Goal: Find contact information: Find contact information

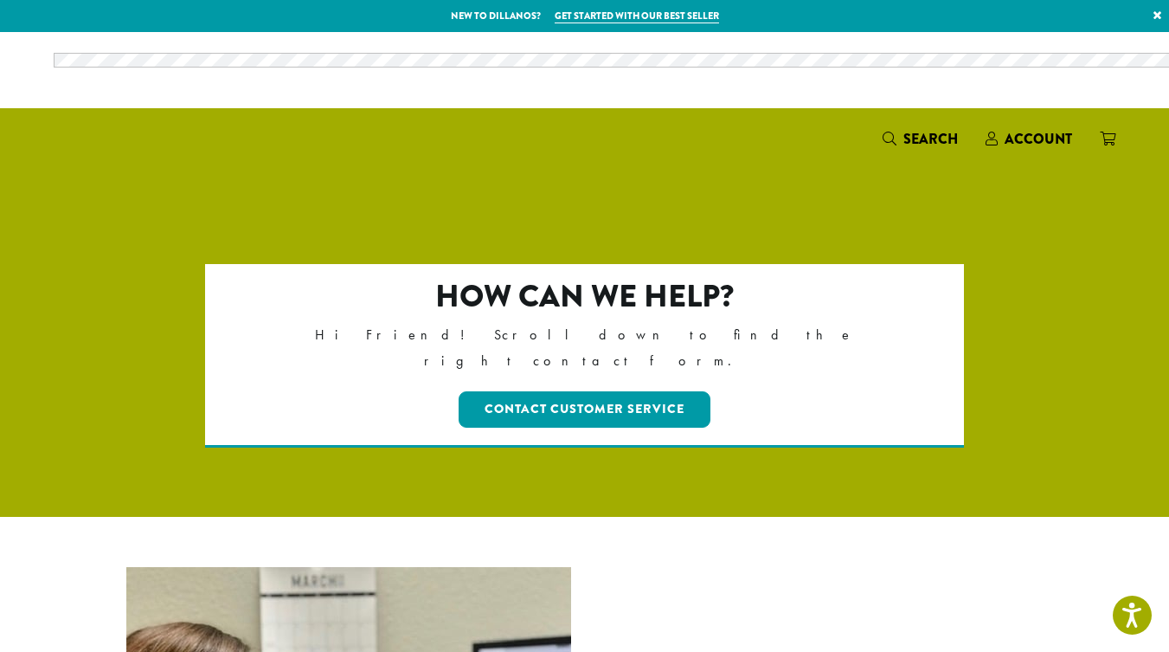
scroll to position [220, 0]
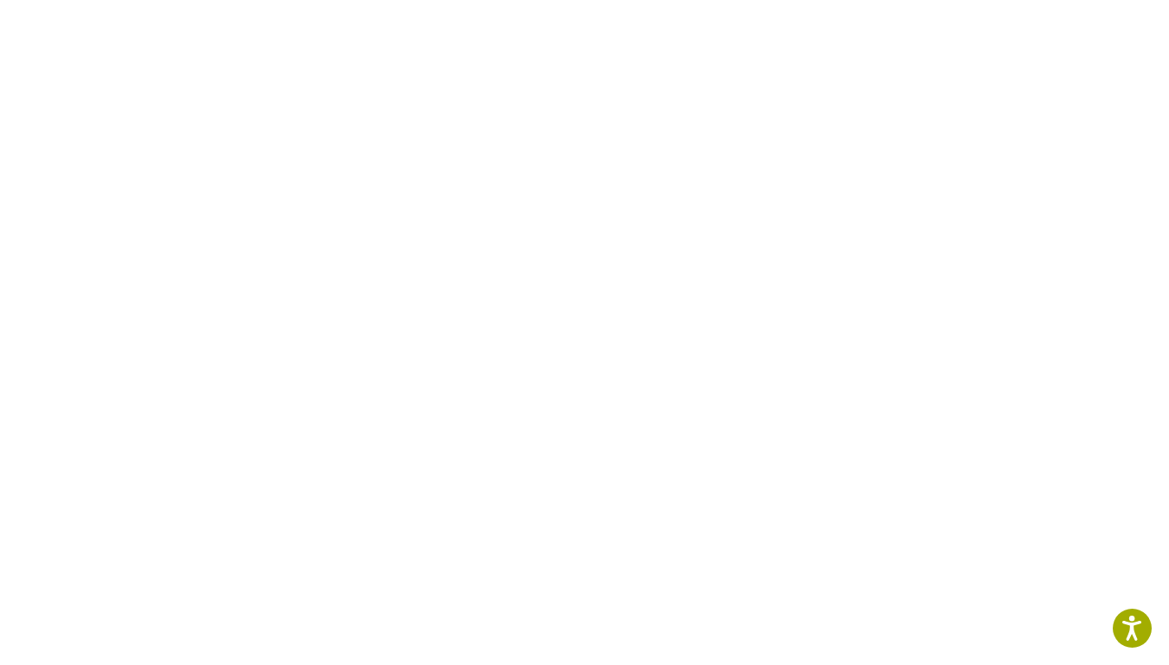
scroll to position [683, 0]
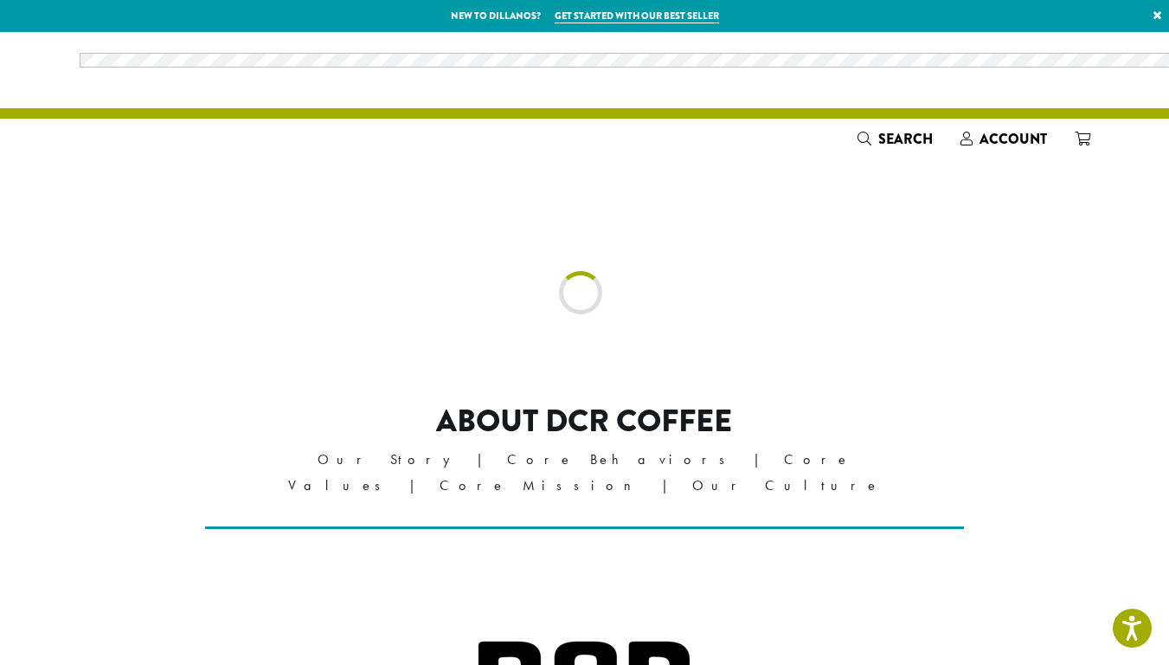
scroll to position [133, 0]
